Goal: Task Accomplishment & Management: Manage account settings

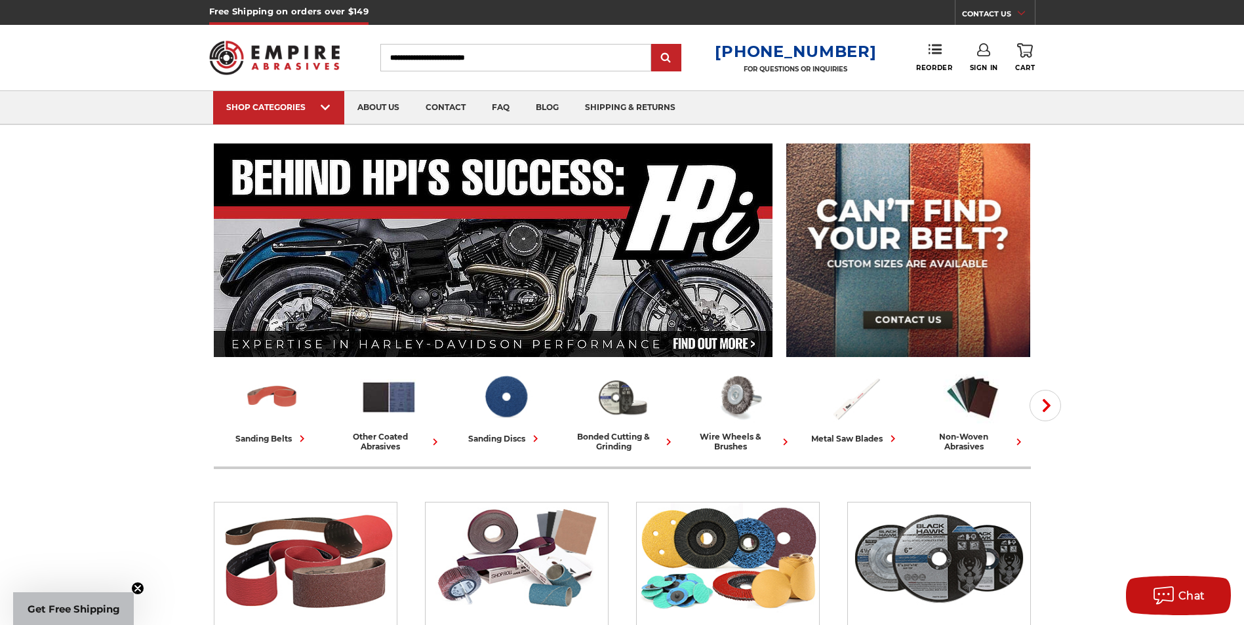
click at [985, 58] on link "Sign In" at bounding box center [984, 57] width 28 height 29
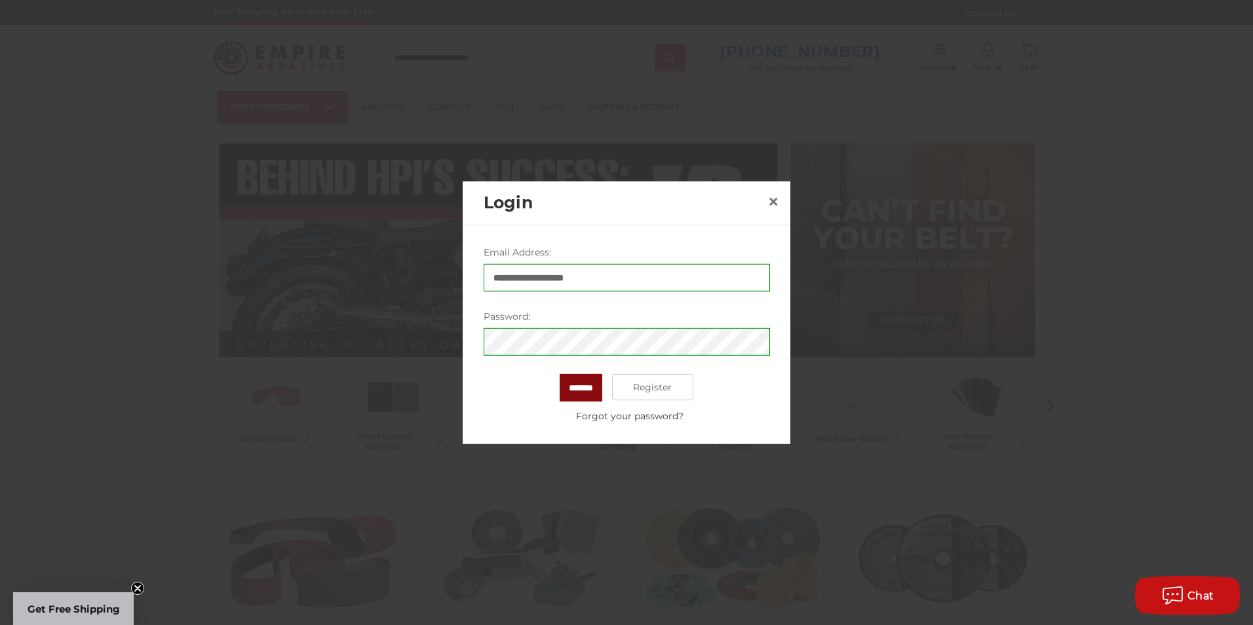
click at [578, 385] on input "*******" at bounding box center [581, 388] width 43 height 28
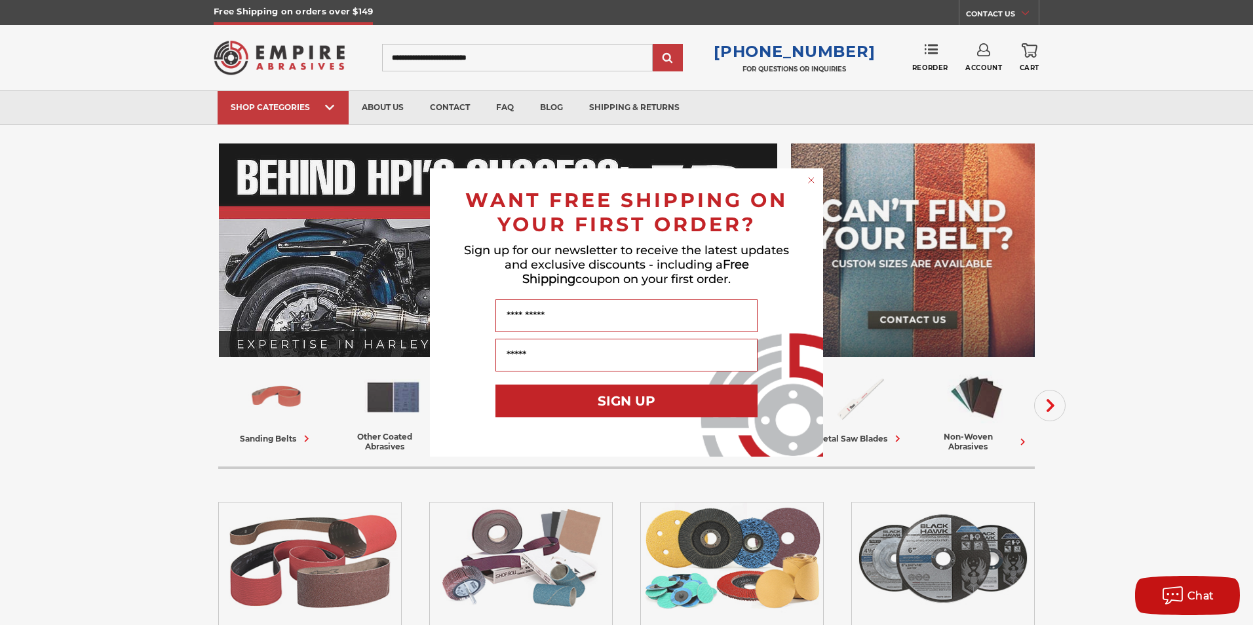
click at [814, 181] on circle "Close dialog" at bounding box center [812, 180] width 12 height 12
